Goal: Information Seeking & Learning: Learn about a topic

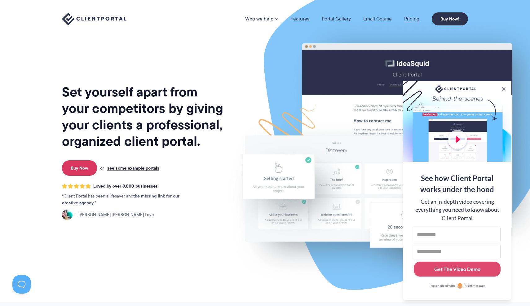
click at [404, 20] on link "Pricing" at bounding box center [411, 18] width 15 height 5
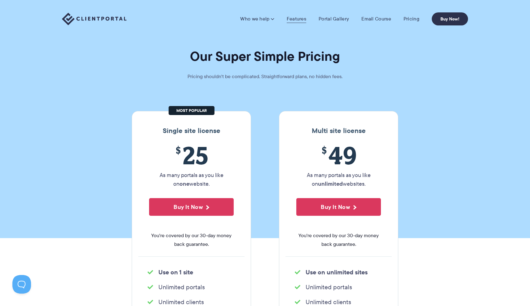
click at [294, 17] on link "Features" at bounding box center [297, 19] width 20 height 6
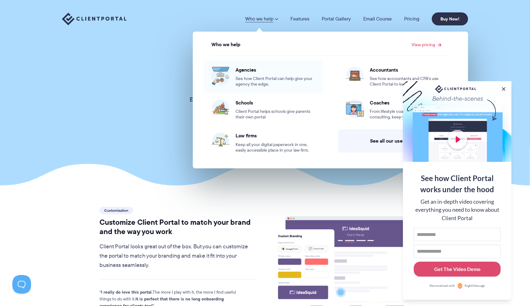
click at [246, 69] on span "Agencies" at bounding box center [276, 70] width 80 height 6
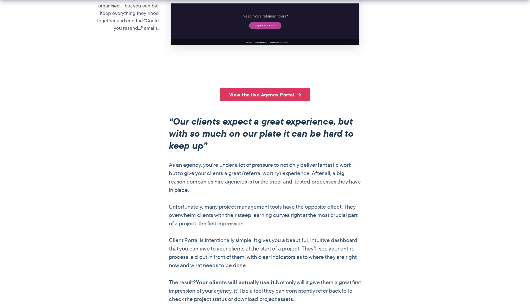
scroll to position [437, 0]
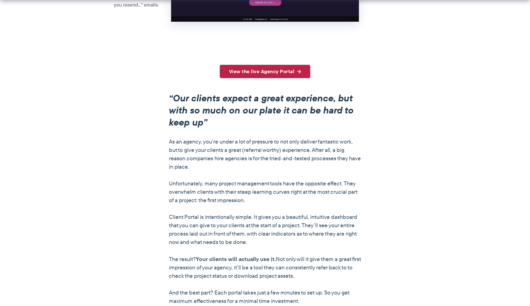
click at [257, 73] on link "View the live Agency Portal" at bounding box center [265, 71] width 91 height 13
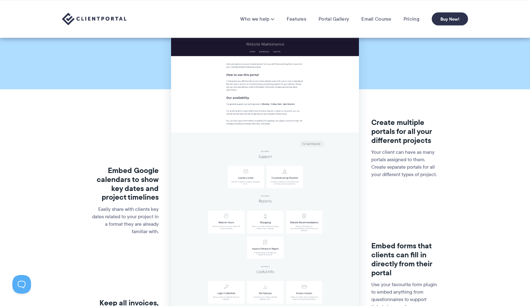
scroll to position [56, 0]
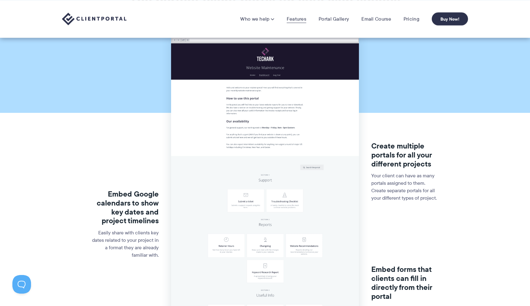
click at [298, 17] on link "Features" at bounding box center [297, 19] width 20 height 6
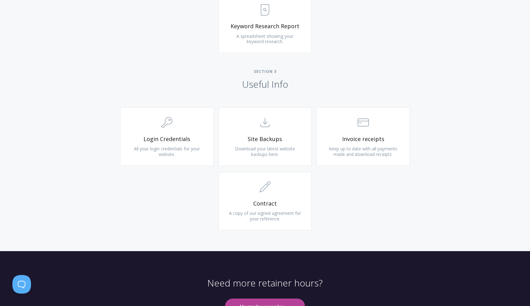
scroll to position [569, 0]
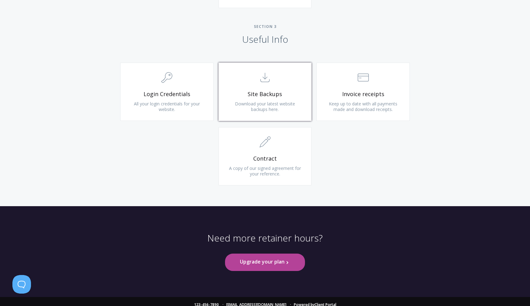
click at [269, 89] on link ".st0{fill:none;stroke:#000000;stroke-width:2;stroke-miterlimit:10;} Untitled-15…" at bounding box center [265, 92] width 93 height 58
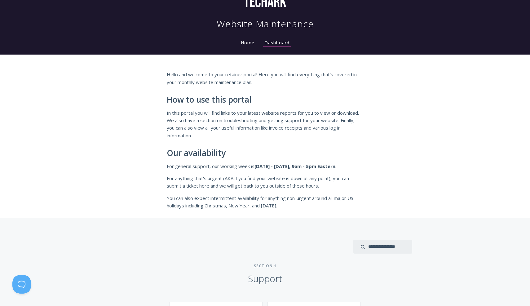
scroll to position [37, 0]
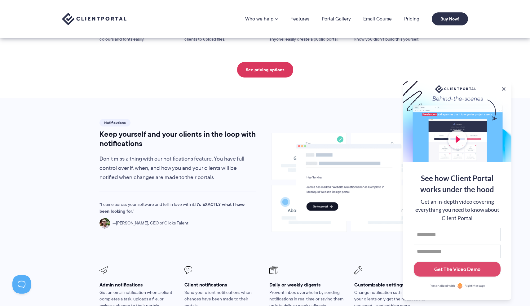
scroll to position [354, 0]
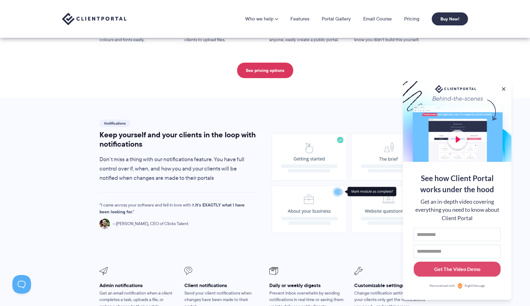
click at [327, 23] on nav "Who we help Who we help View pricing Agencies See how Client Portal can help gi…" at bounding box center [356, 18] width 223 height 13
click at [331, 17] on link "Portal Gallery" at bounding box center [336, 18] width 29 height 5
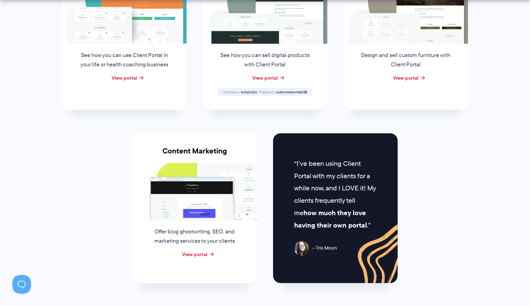
scroll to position [536, 0]
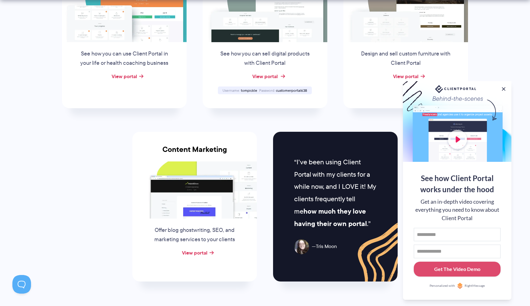
click at [262, 75] on link "View portal" at bounding box center [264, 76] width 25 height 7
drag, startPoint x: 307, startPoint y: 89, endPoint x: 276, endPoint y: 91, distance: 31.4
click at [276, 91] on div "Password customerportal638" at bounding box center [283, 90] width 50 height 4
copy span "customerportal638"
click at [504, 88] on button at bounding box center [503, 88] width 7 height 7
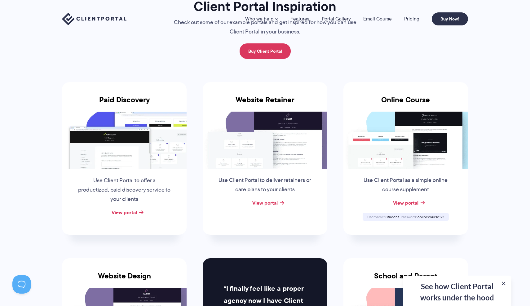
scroll to position [0, 0]
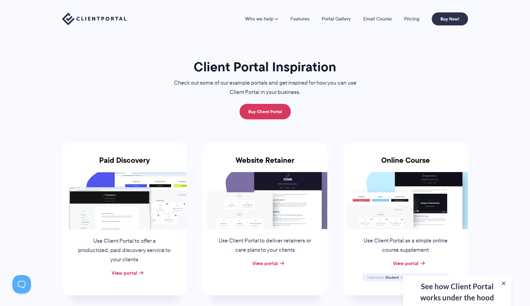
click at [283, 26] on div "Who we help Who we help View pricing Agencies See how Client Portal can help gi…" at bounding box center [265, 19] width 530 height 38
click at [300, 26] on div "Who we help Who we help View pricing Agencies See how Client Portal can help gi…" at bounding box center [265, 19] width 530 height 38
click at [300, 20] on link "Features" at bounding box center [300, 18] width 19 height 5
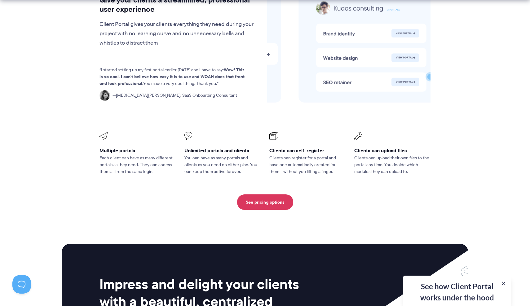
scroll to position [1609, 0]
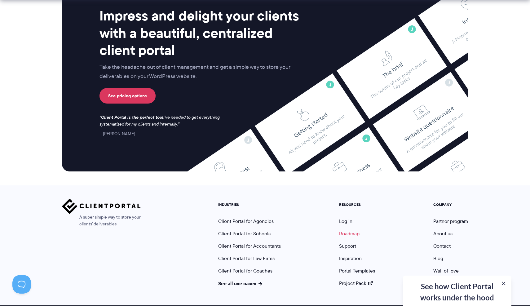
click at [349, 230] on link "Roadmap" at bounding box center [349, 233] width 20 height 7
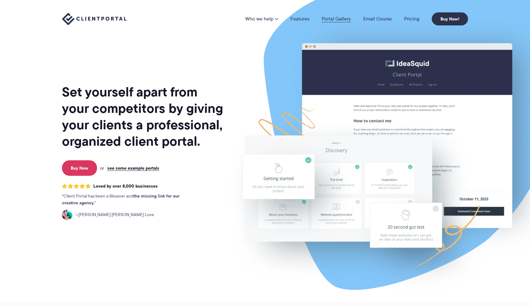
click at [345, 20] on link "Portal Gallery" at bounding box center [336, 18] width 29 height 5
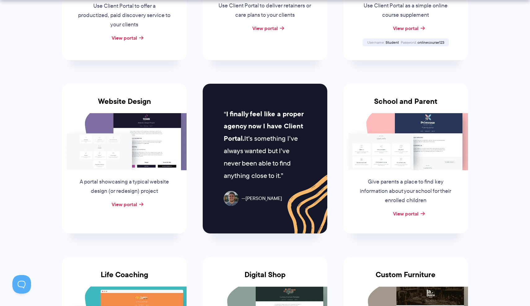
scroll to position [236, 0]
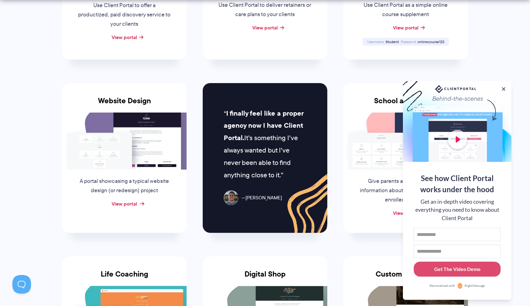
click at [128, 203] on link "View portal" at bounding box center [124, 203] width 25 height 7
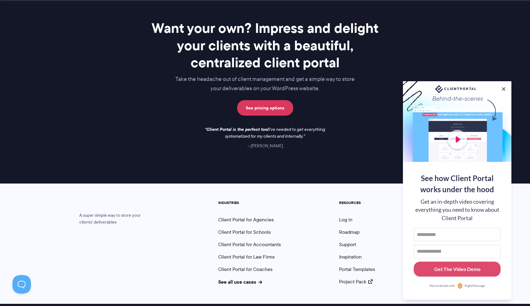
scroll to position [878, 0]
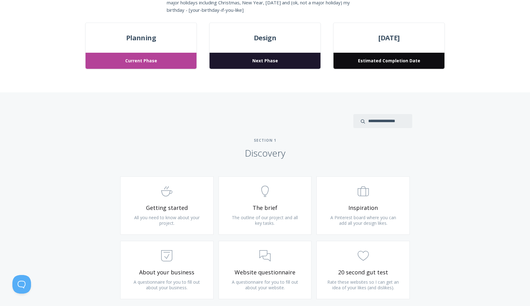
click at [251, 63] on span "Next Phase" at bounding box center [265, 61] width 111 height 16
